Goal: Transaction & Acquisition: Purchase product/service

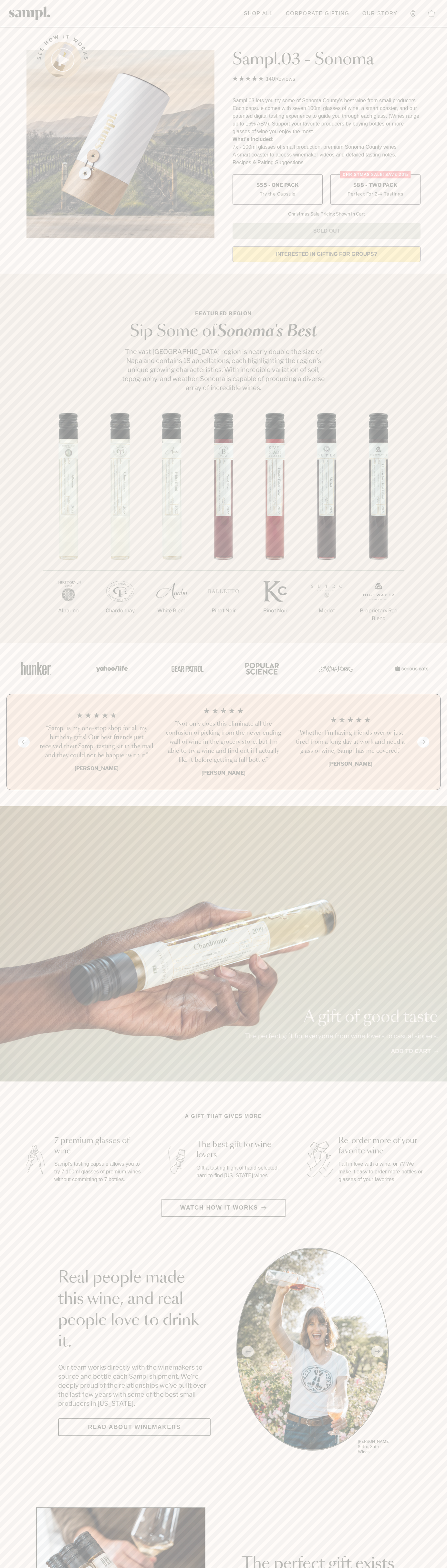
click at [375, 186] on span "$88 - Two Pack" at bounding box center [375, 185] width 44 height 7
click at [96, 743] on h3 "“Sampl is my one-stop shop for all my birthday gifts! Our best friends just rec…" at bounding box center [96, 741] width 116 height 36
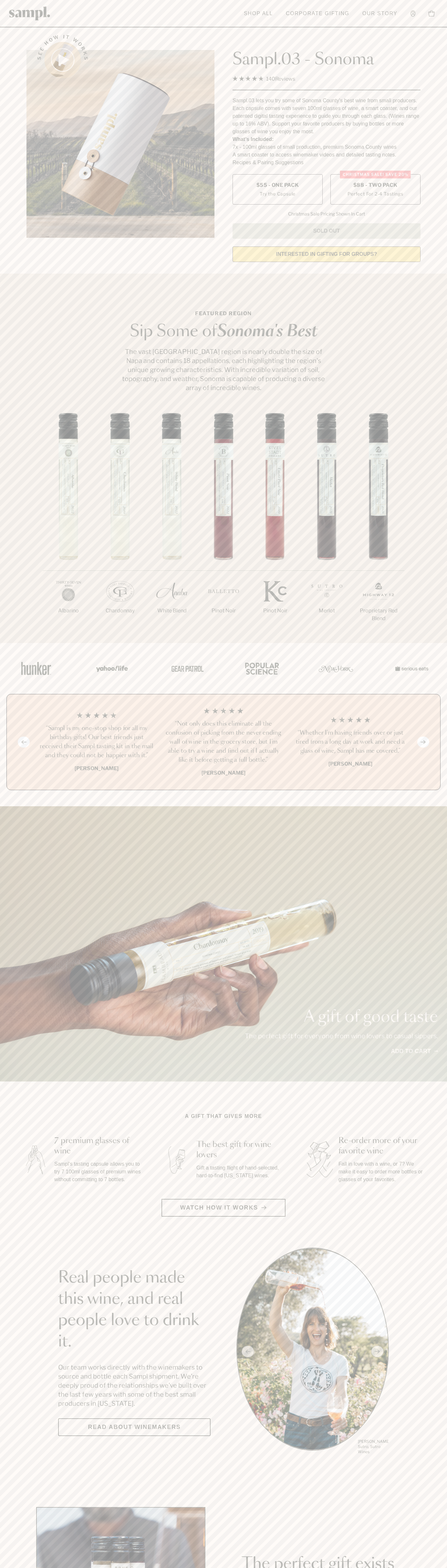
click at [381, 8] on link "Our Story" at bounding box center [379, 13] width 41 height 14
click at [429, 292] on section "Featured Region Sip Some of Sonoma's Best The vast Sonoma County region is near…" at bounding box center [224, 458] width 447 height 369
click at [401, 1567] on html "Skip to main content Toggle navigation menu Shop All Corporate Gifting Our Stor…" at bounding box center [224, 1513] width 447 height 3026
click at [3, 1457] on main "See how it works Sampl.03 - Sonoma 4.9 Rated 4.9 out of 5 stars 140 Reviews Cli…" at bounding box center [224, 1438] width 447 height 2875
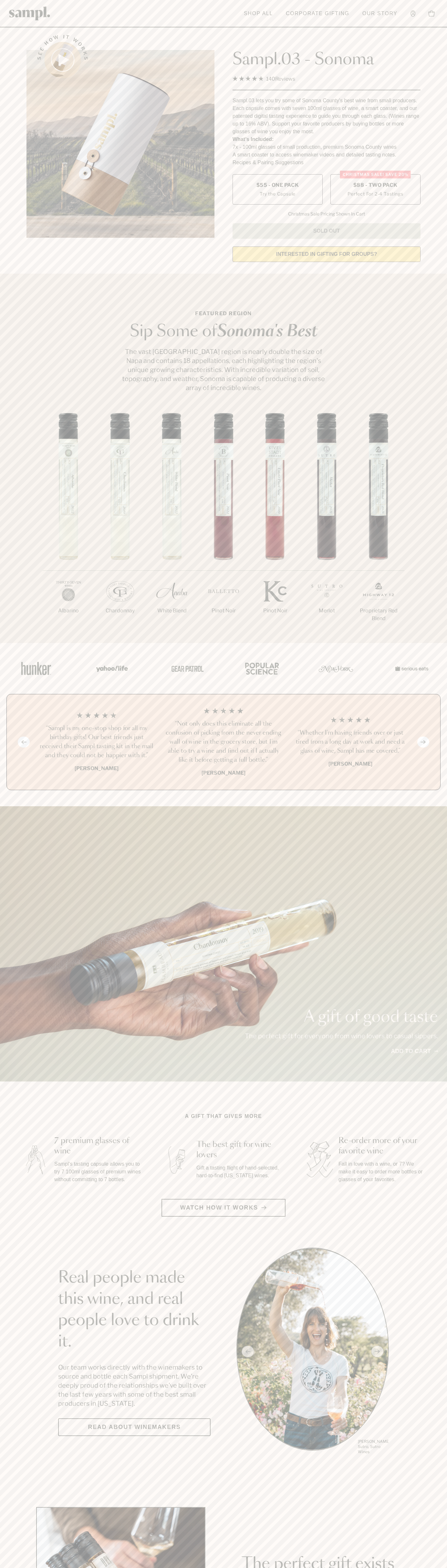
click at [375, 186] on span "$88 - Two Pack" at bounding box center [375, 185] width 44 height 7
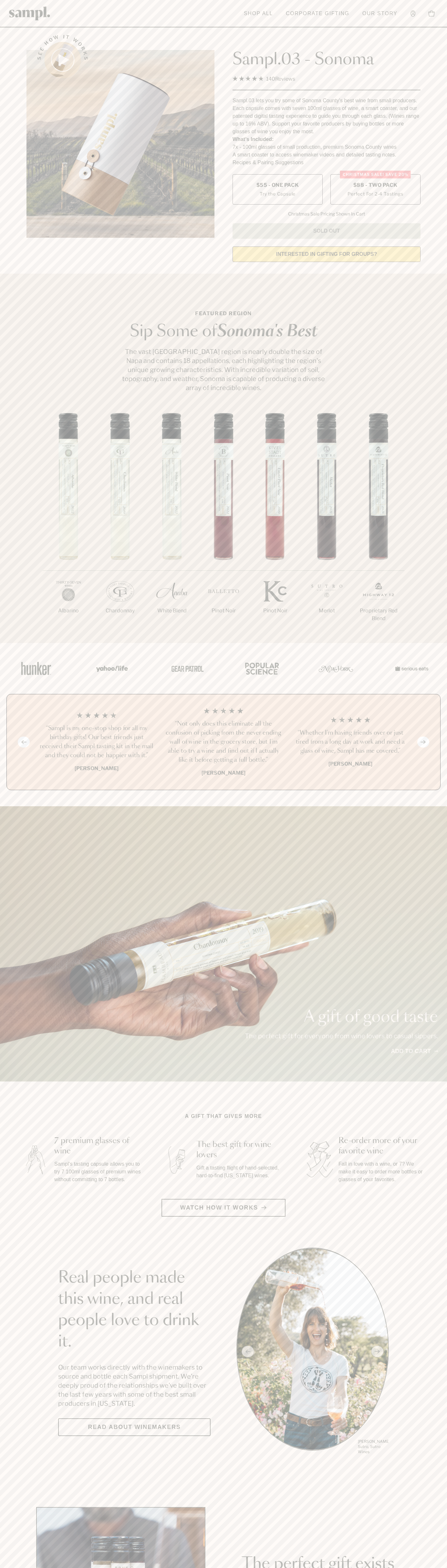
click at [96, 743] on h3 "“Sampl is my one-stop shop for all my birthday gifts! Our best friends just rec…" at bounding box center [96, 741] width 116 height 36
